Goal: Task Accomplishment & Management: Manage account settings

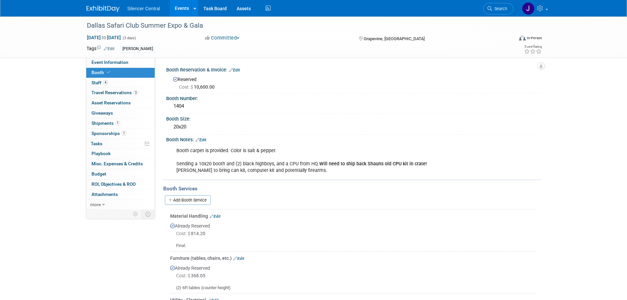
click at [96, 6] on img at bounding box center [103, 9] width 33 height 7
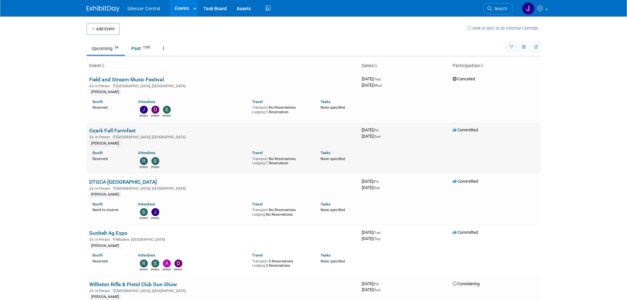
click at [108, 131] on link "Ozark Fall Farmfest" at bounding box center [112, 130] width 46 height 6
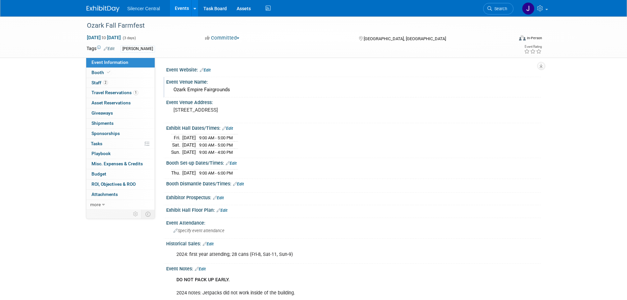
click at [220, 87] on div "Ozark Empire Fairgrounds" at bounding box center [353, 90] width 365 height 10
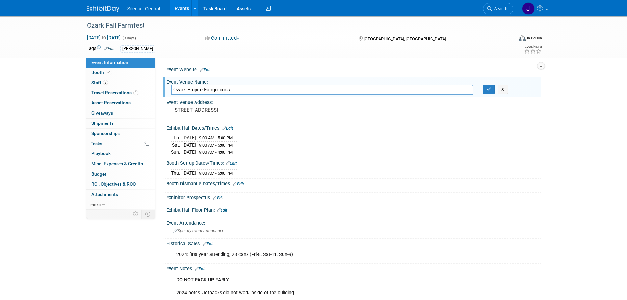
click at [220, 87] on input "Ozark Empire Fairgrounds" at bounding box center [322, 90] width 302 height 10
click at [215, 109] on pre "3001 N Grant Ave, Springfield, MO 65803" at bounding box center [244, 110] width 142 height 6
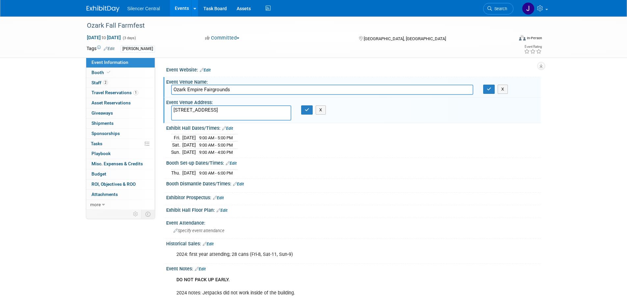
click at [215, 109] on textarea "3001 N Grant Ave, Springfield, MO 65803" at bounding box center [231, 112] width 120 height 15
click at [119, 73] on link "Booth" at bounding box center [120, 73] width 68 height 10
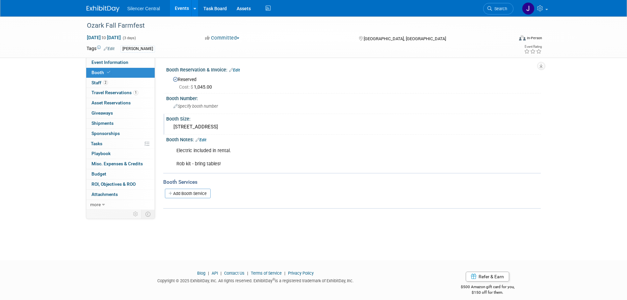
click at [188, 124] on div "266/267 West Hall" at bounding box center [353, 127] width 365 height 10
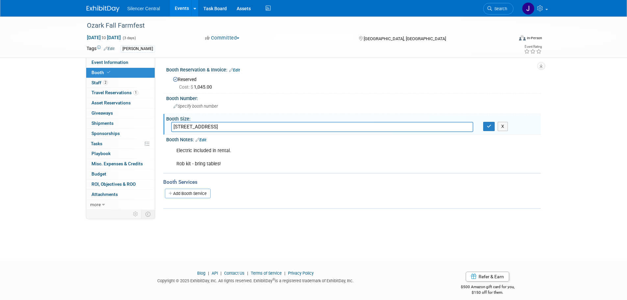
click at [188, 124] on input "266/267 West Hall" at bounding box center [322, 127] width 302 height 10
click at [134, 90] on span "1" at bounding box center [135, 92] width 5 height 5
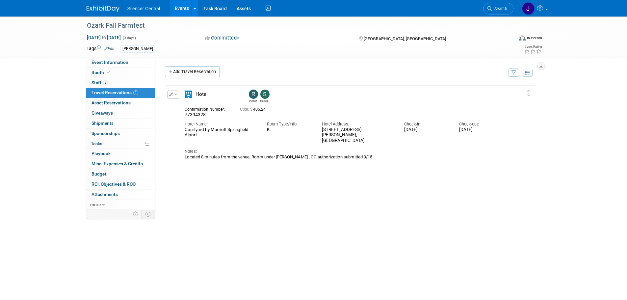
click at [201, 136] on div "Courtyard by Marriott Springfield Aiport" at bounding box center [221, 132] width 72 height 11
drag, startPoint x: 201, startPoint y: 135, endPoint x: 183, endPoint y: 132, distance: 18.3
click at [183, 132] on div "Hotel Name: Courtyard by Marriott Springfield Aiport" at bounding box center [221, 128] width 82 height 20
copy div "Courtyard by Marriott Springfield Aiport"
click at [108, 59] on link "Event Information" at bounding box center [120, 63] width 68 height 10
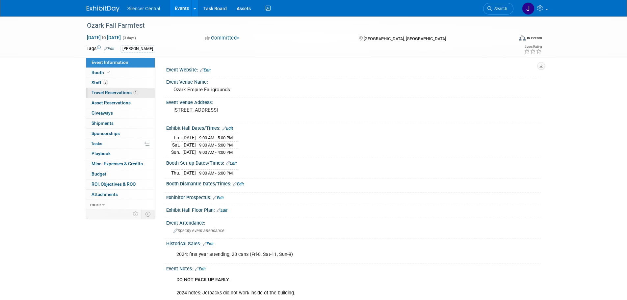
click at [111, 96] on link "1 Travel Reservations 1" at bounding box center [120, 93] width 68 height 10
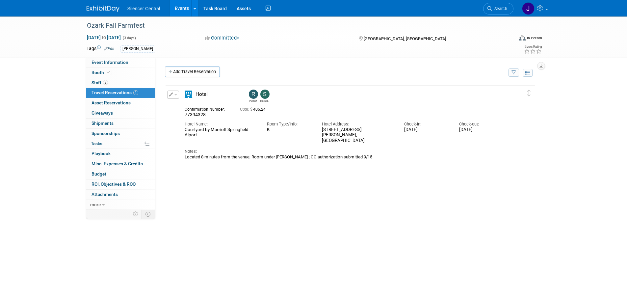
drag, startPoint x: 204, startPoint y: 136, endPoint x: 178, endPoint y: 129, distance: 26.7
click at [178, 129] on div "Edit Reservation Rob Sarah" at bounding box center [346, 125] width 360 height 69
copy div "Courtyard by Marriott Springfield Aiport"
